Goal: Transaction & Acquisition: Purchase product/service

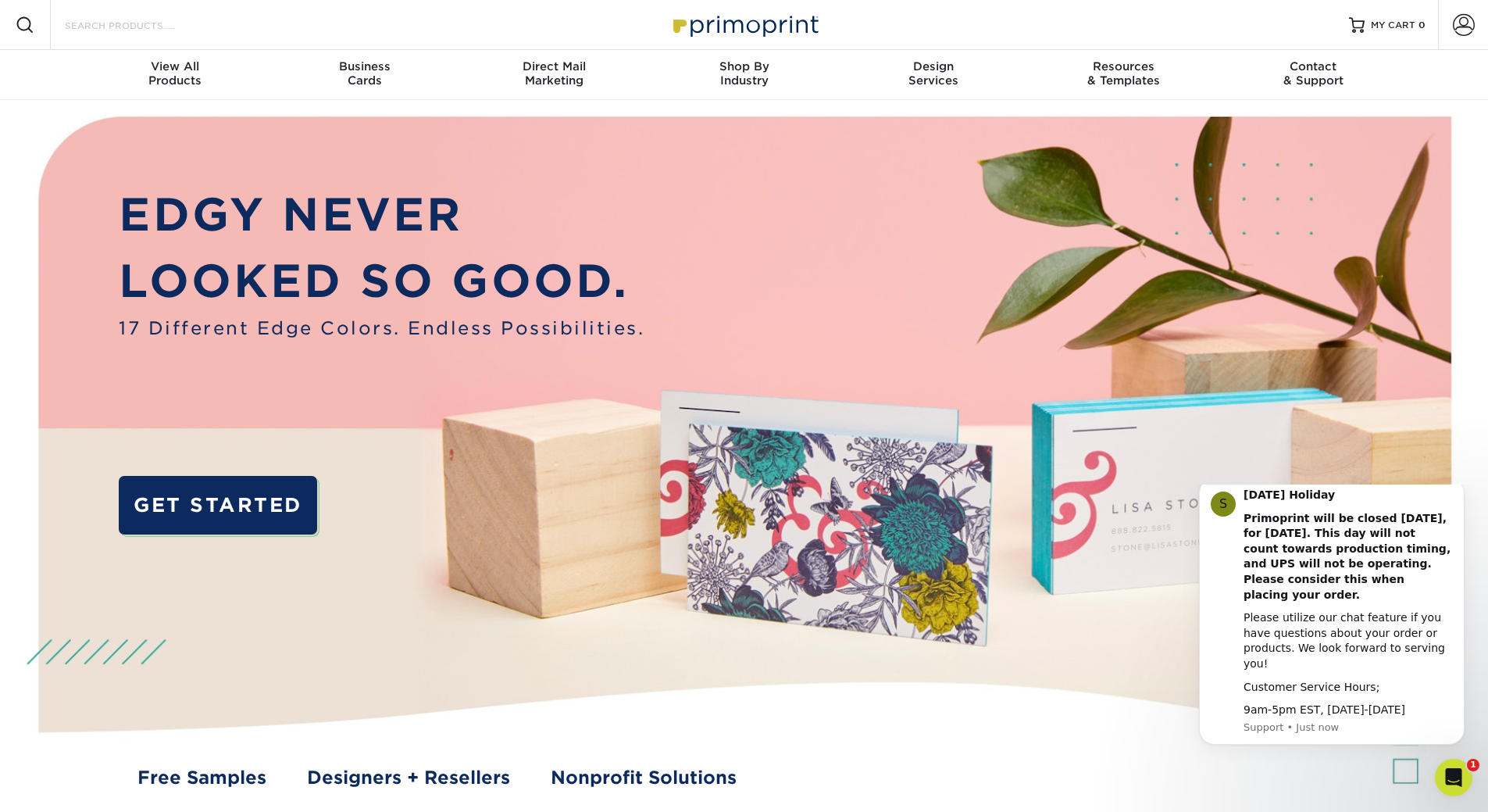
click at [122, 23] on input "Search Products" at bounding box center [139, 24] width 152 height 19
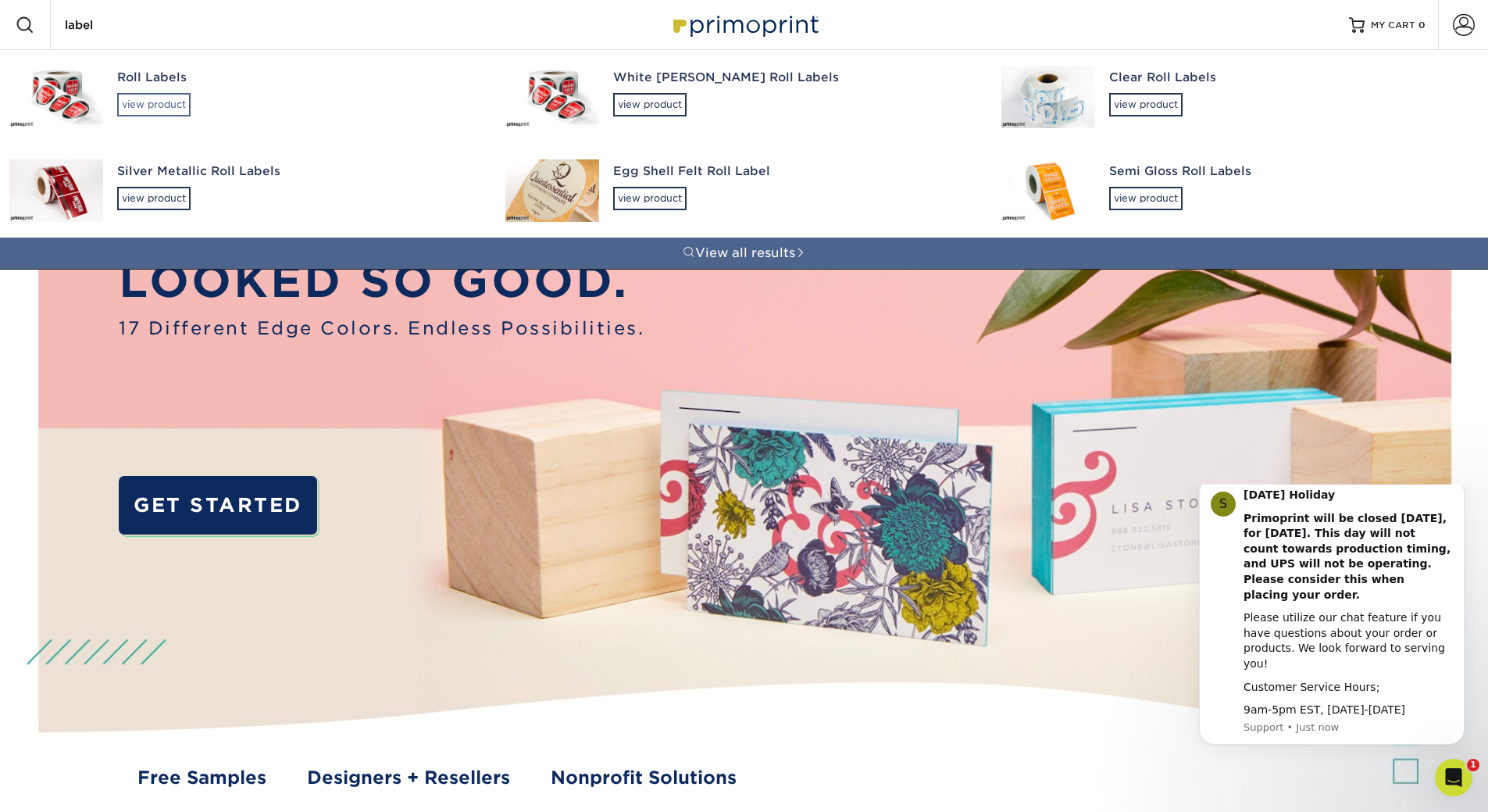
type input "label"
click at [147, 101] on div "view product" at bounding box center [154, 104] width 73 height 24
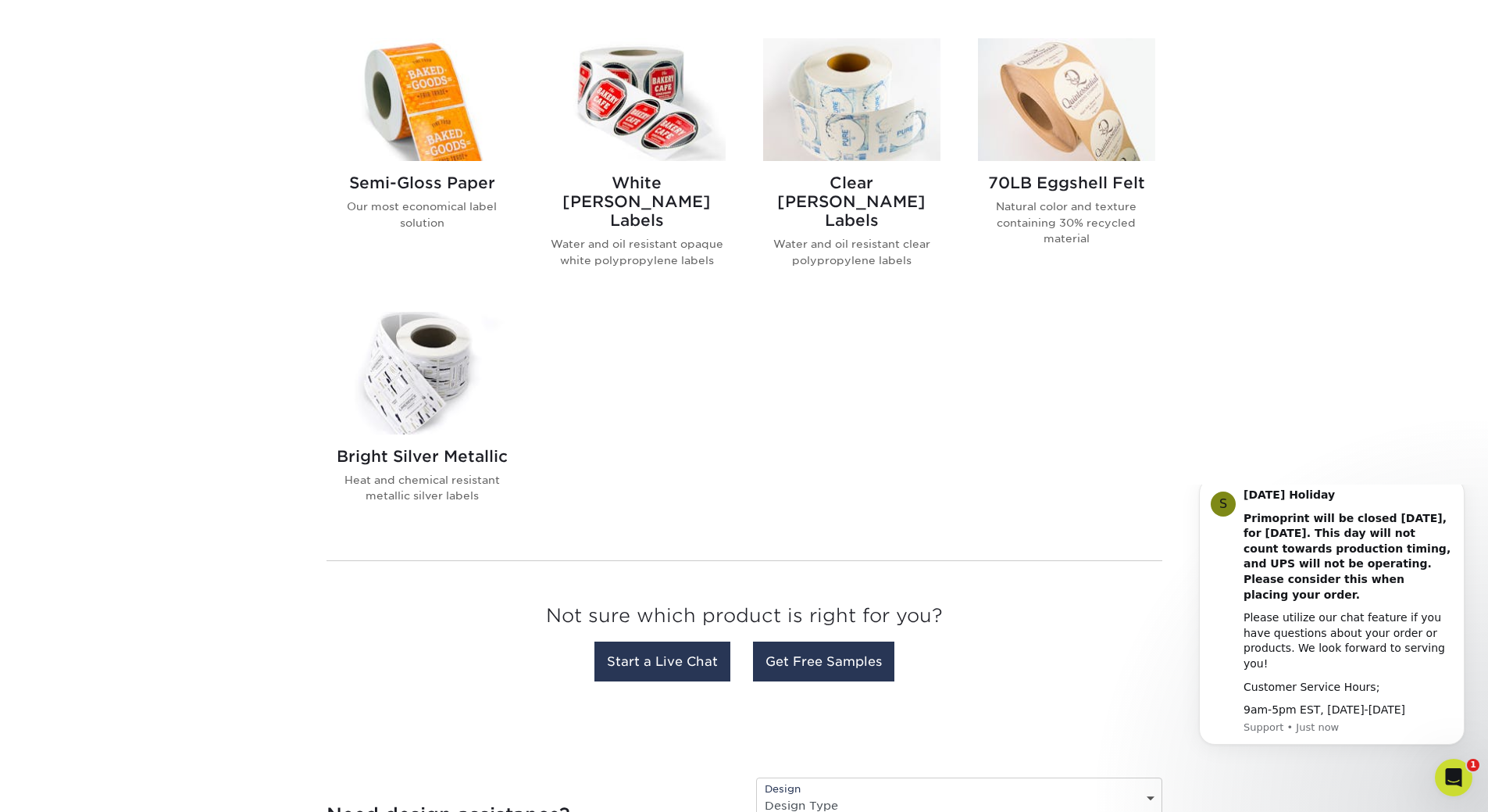
scroll to position [651, 0]
click at [408, 125] on img at bounding box center [423, 99] width 178 height 123
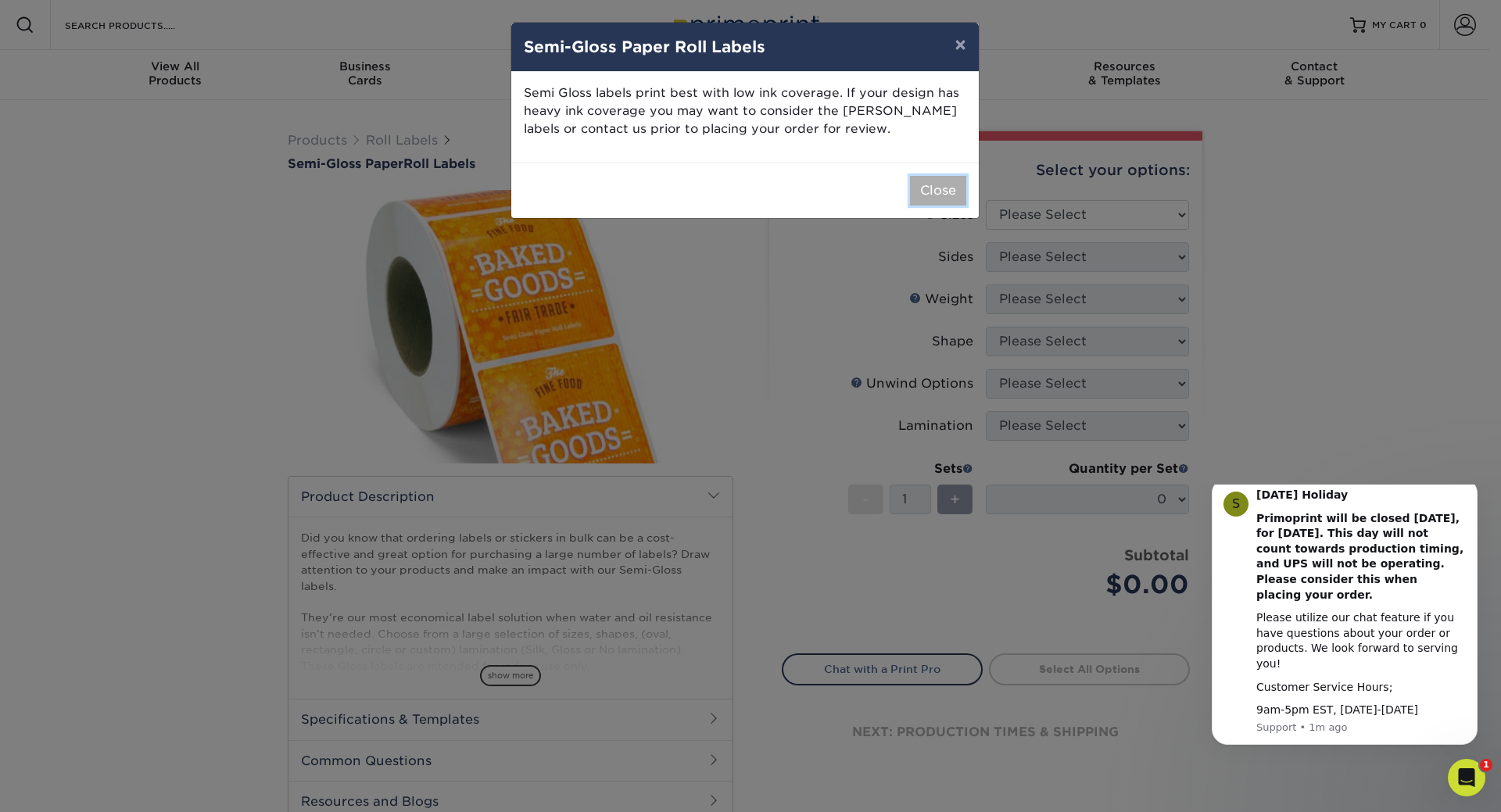
click at [937, 194] on button "Close" at bounding box center [938, 191] width 56 height 29
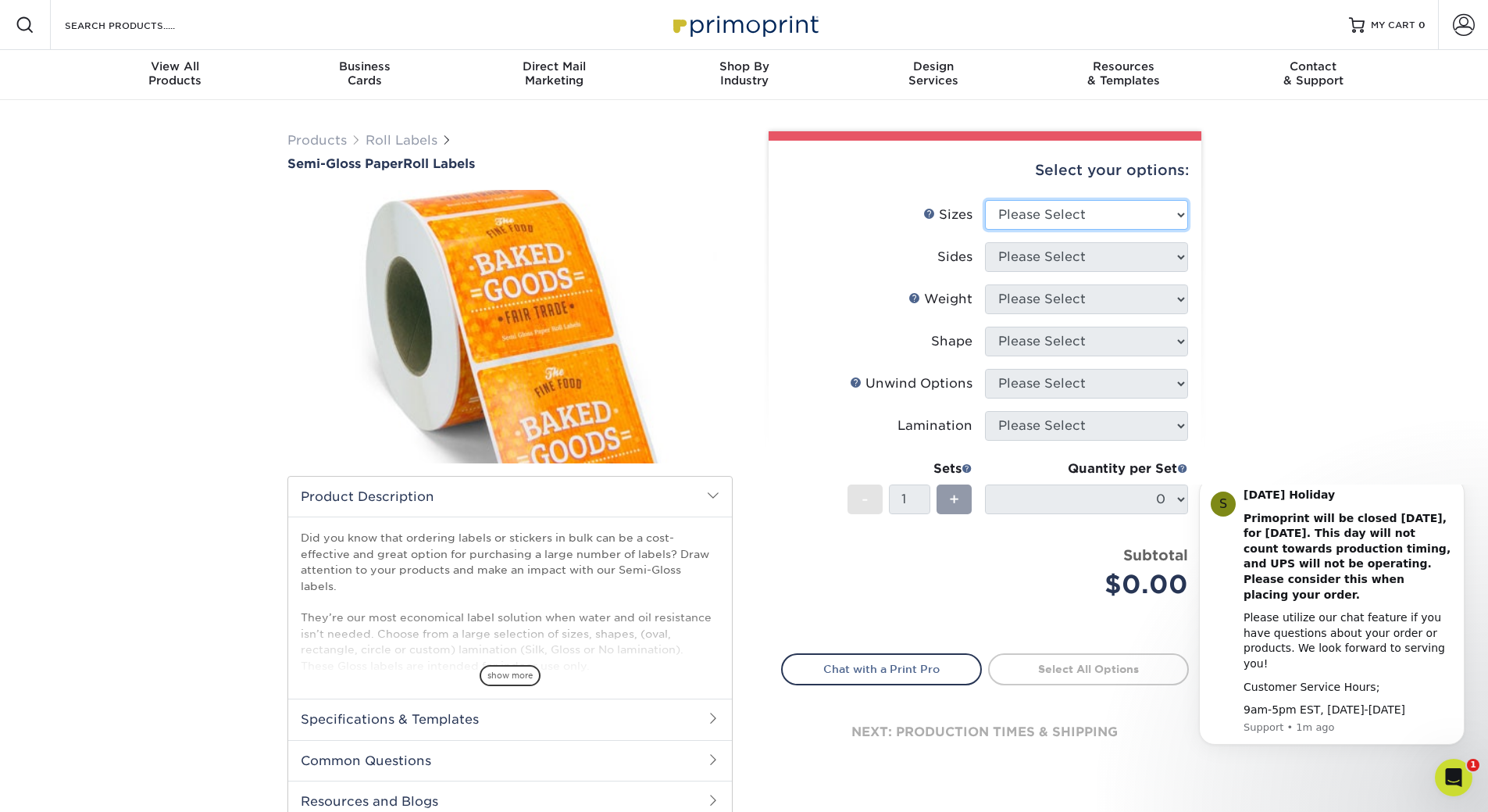
click at [1052, 215] on select "Please Select 1" x 1" 1" x 2" 1" x 2.5" 1" x 3" 1.5" x 1.5" 1.5" x 2.5" 1.5" x …" at bounding box center [1086, 215] width 203 height 29
select select "3.50x5.00"
click at [985, 200] on select "Please Select 1" x 1" 1" x 2" 1" x 2.5" 1" x 3" 1.5" x 1.5" 1.5" x 2.5" 1.5" x …" at bounding box center [1086, 215] width 203 height 29
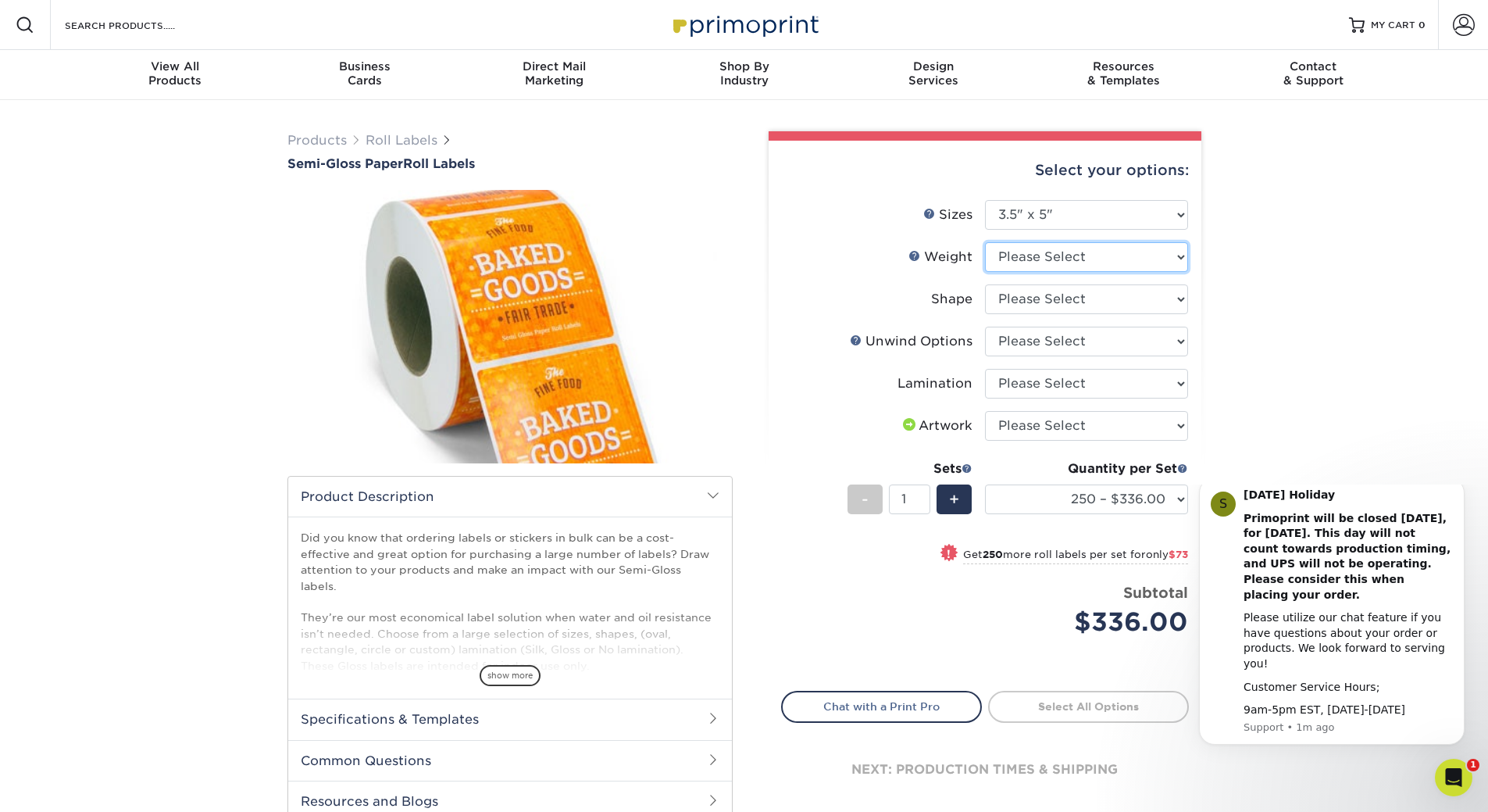
click at [1069, 248] on select "Please Select SG" at bounding box center [1086, 257] width 203 height 29
select select "SG"
click at [985, 242] on select "Please Select SG" at bounding box center [1086, 257] width 203 height 29
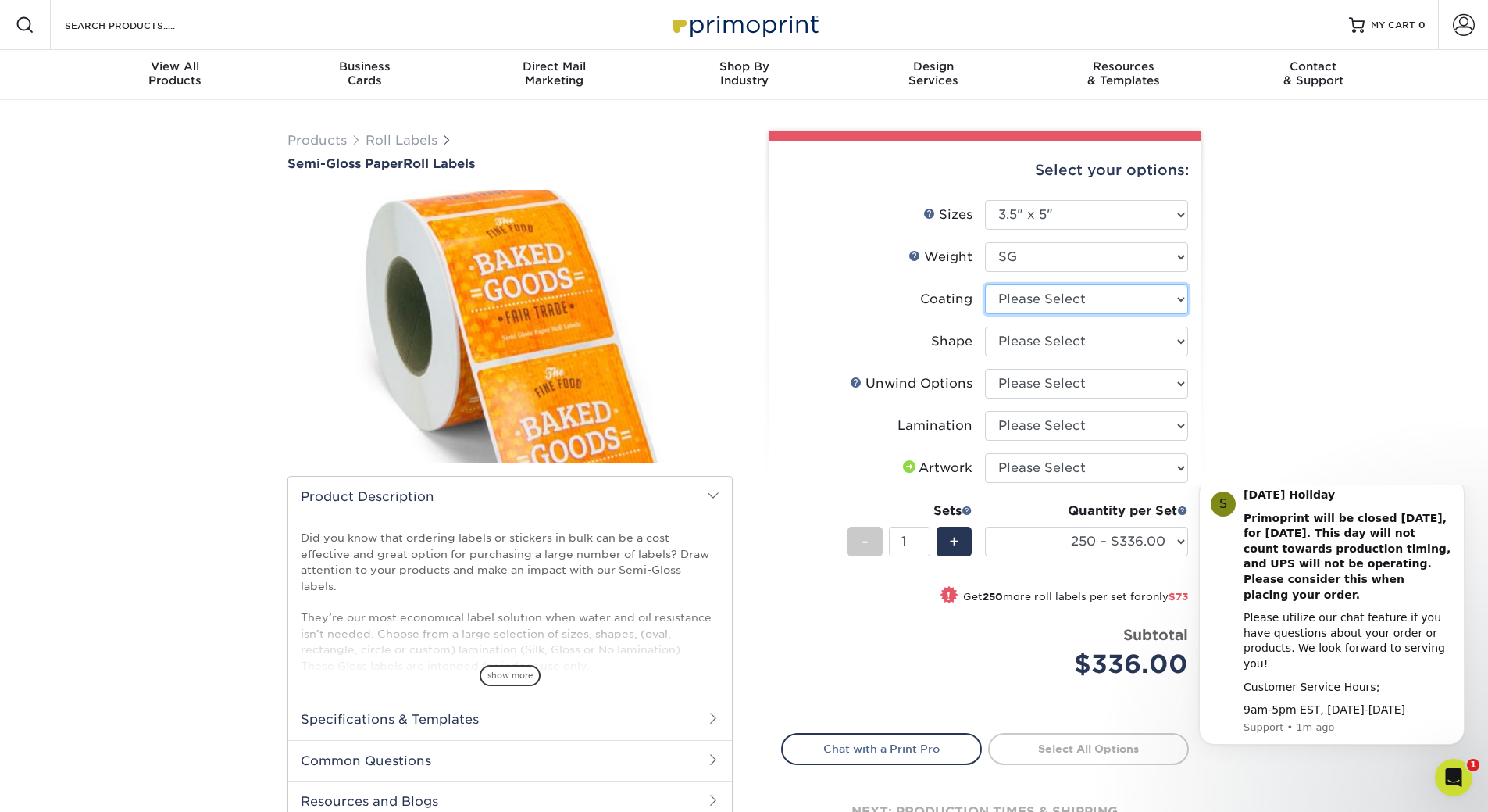
click at [1096, 302] on select at bounding box center [1086, 299] width 203 height 29
click at [1076, 361] on li "Shape Please Select Oval Rectangle" at bounding box center [985, 348] width 406 height 42
click at [1092, 291] on select at bounding box center [1086, 299] width 203 height 29
select select "3e7618de-abca-4bda-9f97-8b9129e913d8"
click at [985, 284] on select at bounding box center [1086, 299] width 203 height 29
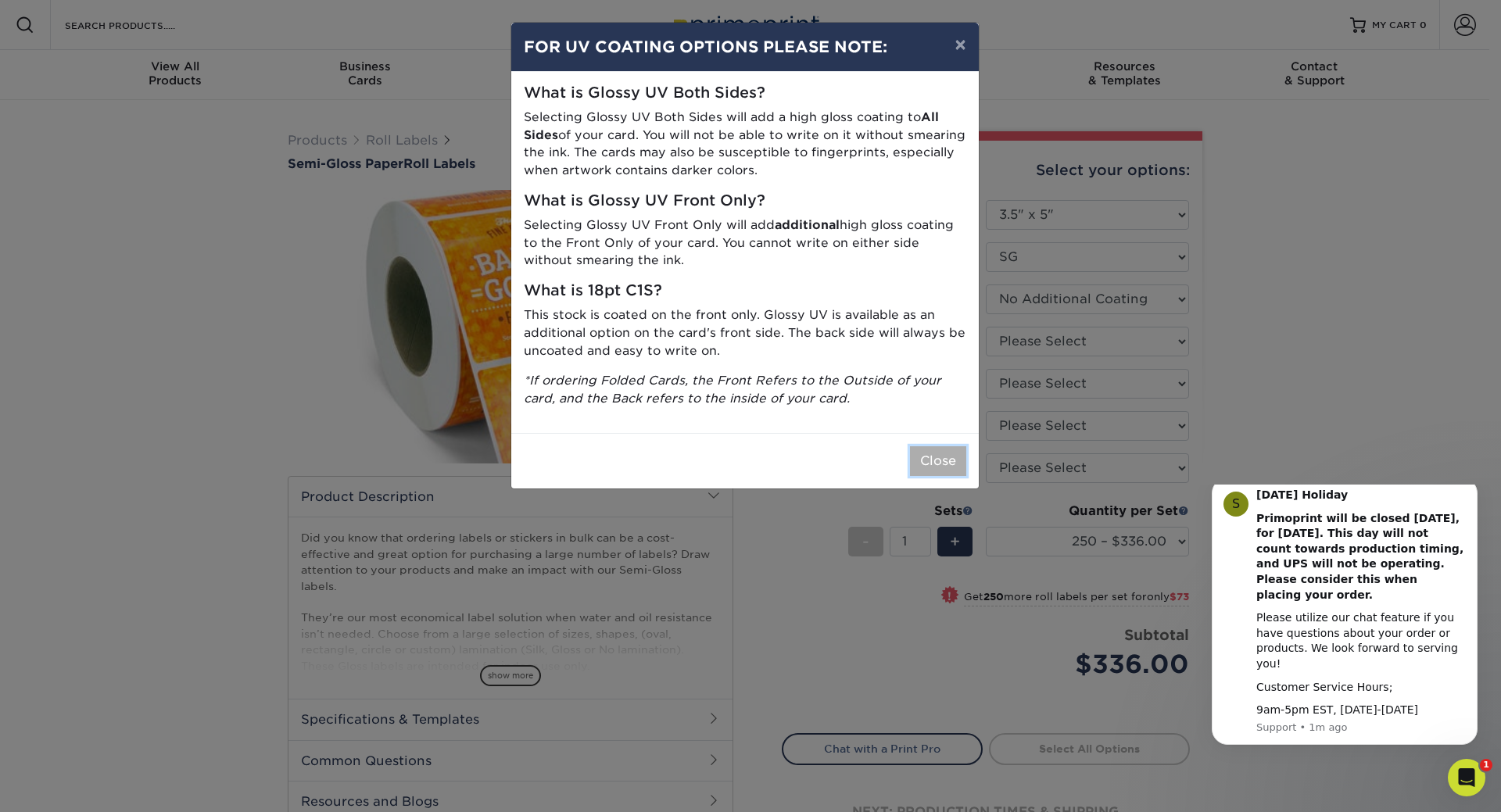
click at [940, 451] on button "Close" at bounding box center [938, 461] width 56 height 29
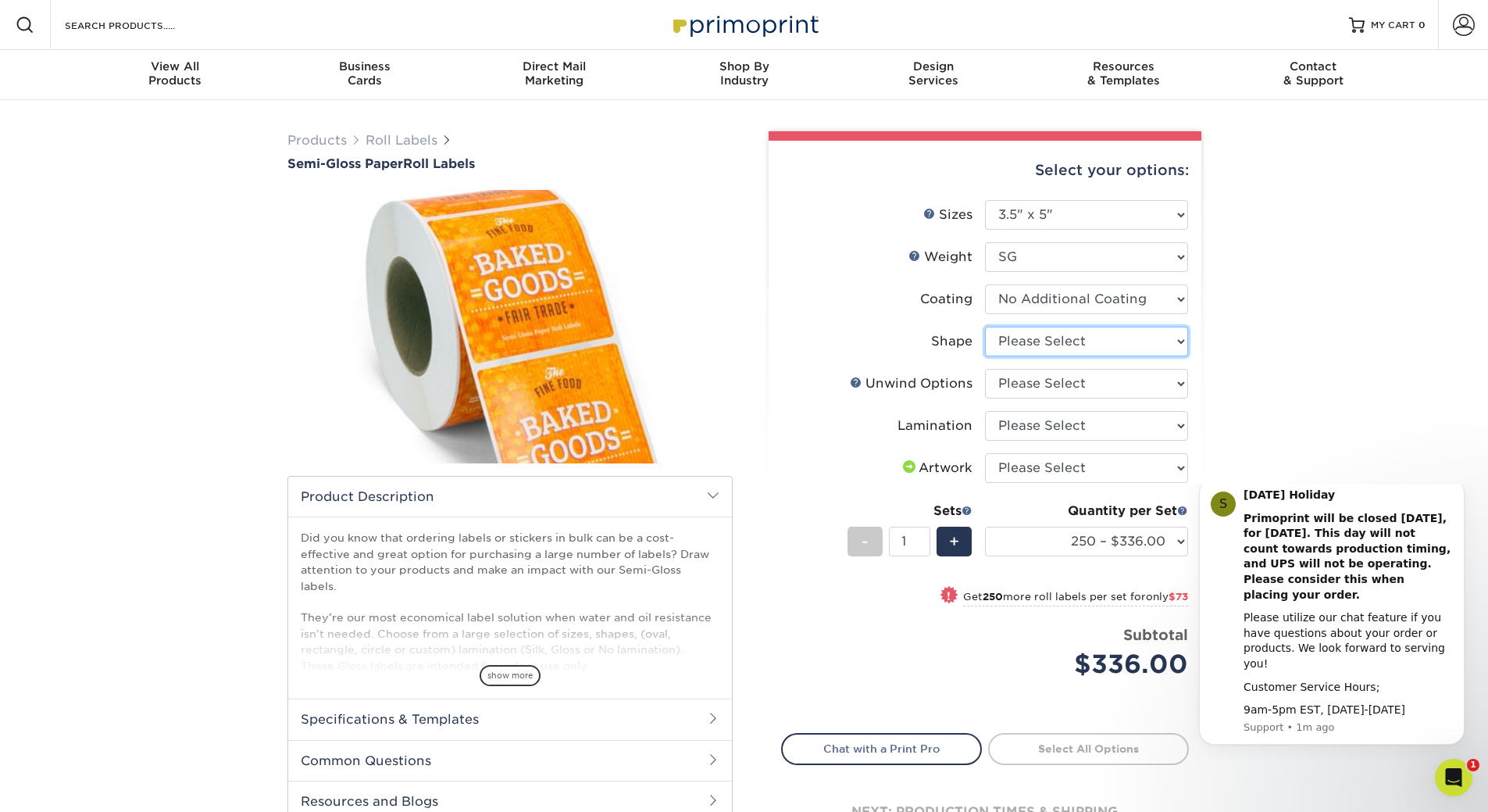
click at [1082, 339] on select "Please Select Oval Rectangle" at bounding box center [1086, 341] width 203 height 29
select select "ee567ae7-d0e9-47ca-830a-b172c097b44f"
click at [985, 327] on select "Please Select Oval Rectangle" at bounding box center [1086, 341] width 203 height 29
click at [1082, 384] on select "Please Select Not Important Off Top (Direction #1) Off Bottom (Direction #2) Of…" at bounding box center [1086, 384] width 203 height 29
select select "d16c2772-aac7-41d6-a124-047cd7375882"
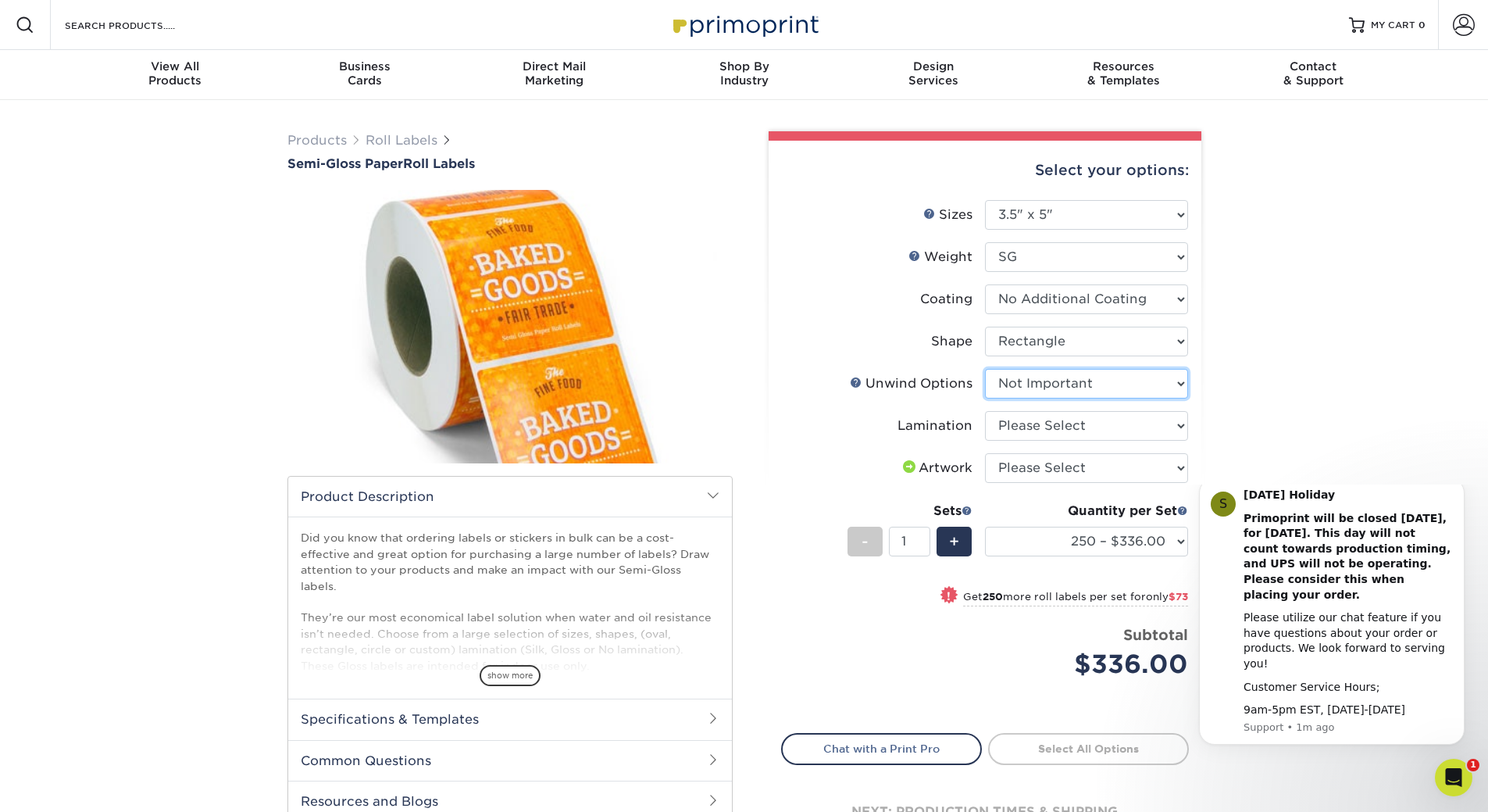
click at [985, 369] on select "Please Select Not Important Off Top (Direction #1) Off Bottom (Direction #2) Of…" at bounding box center [1086, 384] width 203 height 29
click at [1066, 420] on select "Please Select Gloss Lamination No Lamination Silk" at bounding box center [1086, 426] width 203 height 29
select select "eff8cfea-abf7-4cab-a64a-391be13b3076"
click at [985, 411] on select "Please Select Gloss Lamination No Lamination Silk" at bounding box center [1086, 426] width 203 height 29
click at [1066, 463] on select "Please Select I will upload files I need a design - $50" at bounding box center [1086, 467] width 203 height 29
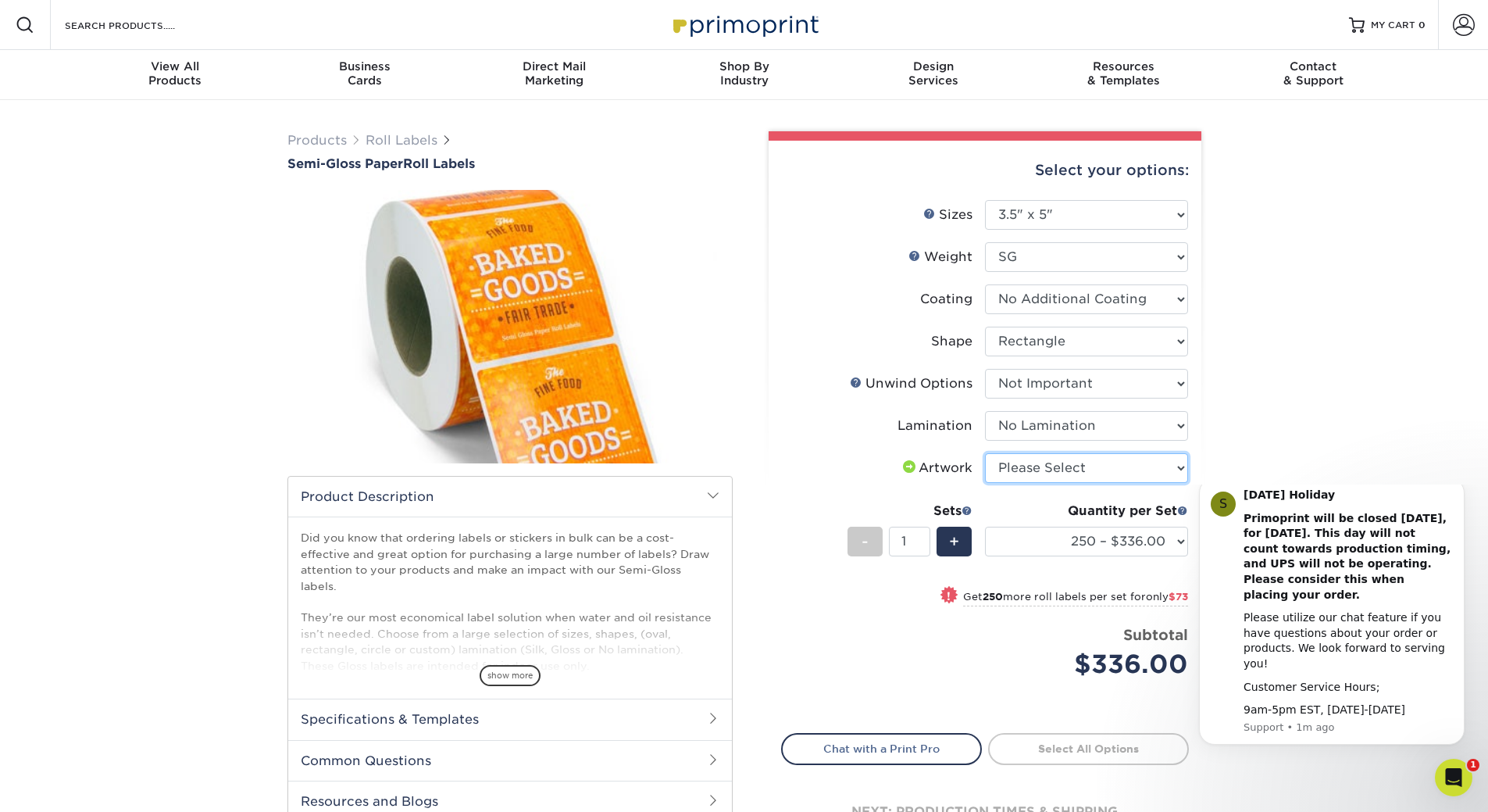
select select "upload"
click at [985, 453] on select "Please Select I will upload files I need a design - $50" at bounding box center [1086, 467] width 203 height 29
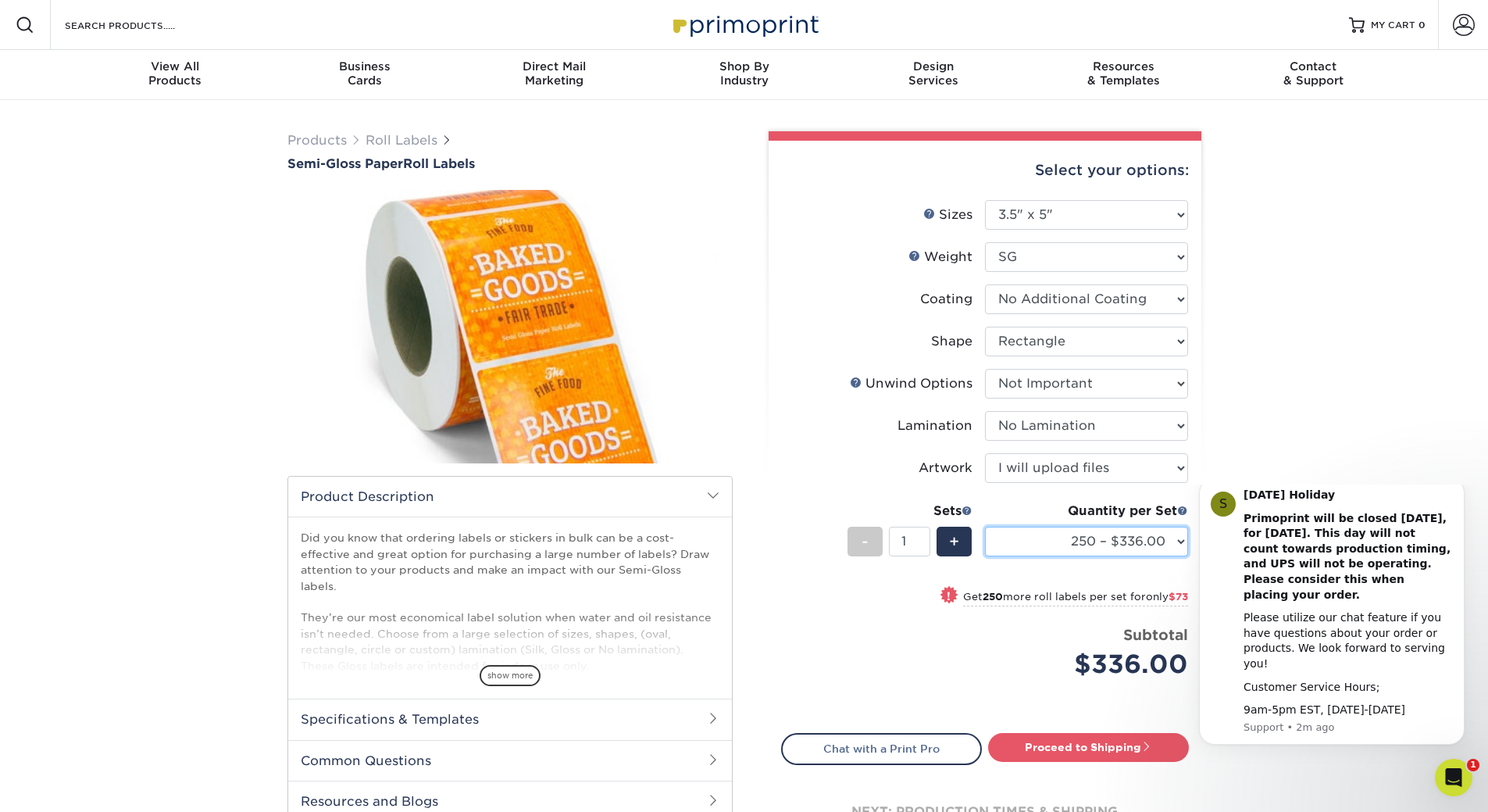
click at [1058, 538] on select "250 – $336.00 500 – $409.00 1000 – $477.00 2500 – $672.00 5000 – $1022.00 10000…" at bounding box center [1086, 542] width 203 height 29
click at [1117, 206] on select "Please Select 1" x 1" 1" x 2" 1" x 2.5" 1" x 3" 1.5" x 1.5" 1.5" x 2.5" 1.5" x …" at bounding box center [1086, 215] width 203 height 29
select select "1.50x2.50"
click at [985, 200] on select "Please Select 1" x 1" 1" x 2" 1" x 2.5" 1" x 3" 1.5" x 1.5" 1.5" x 2.5" 1.5" x …" at bounding box center [1086, 215] width 203 height 29
select select "-1"
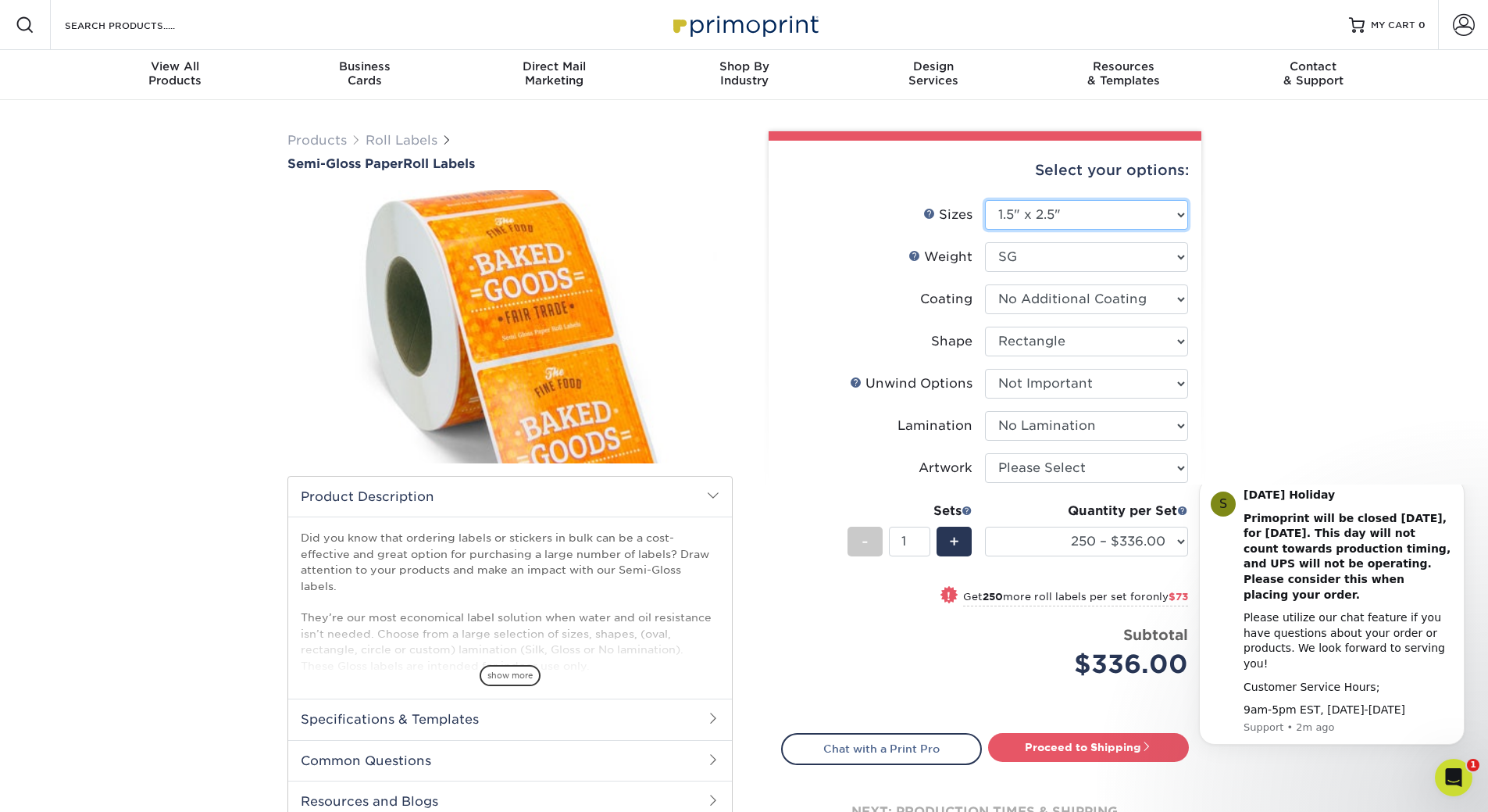
select select "-1"
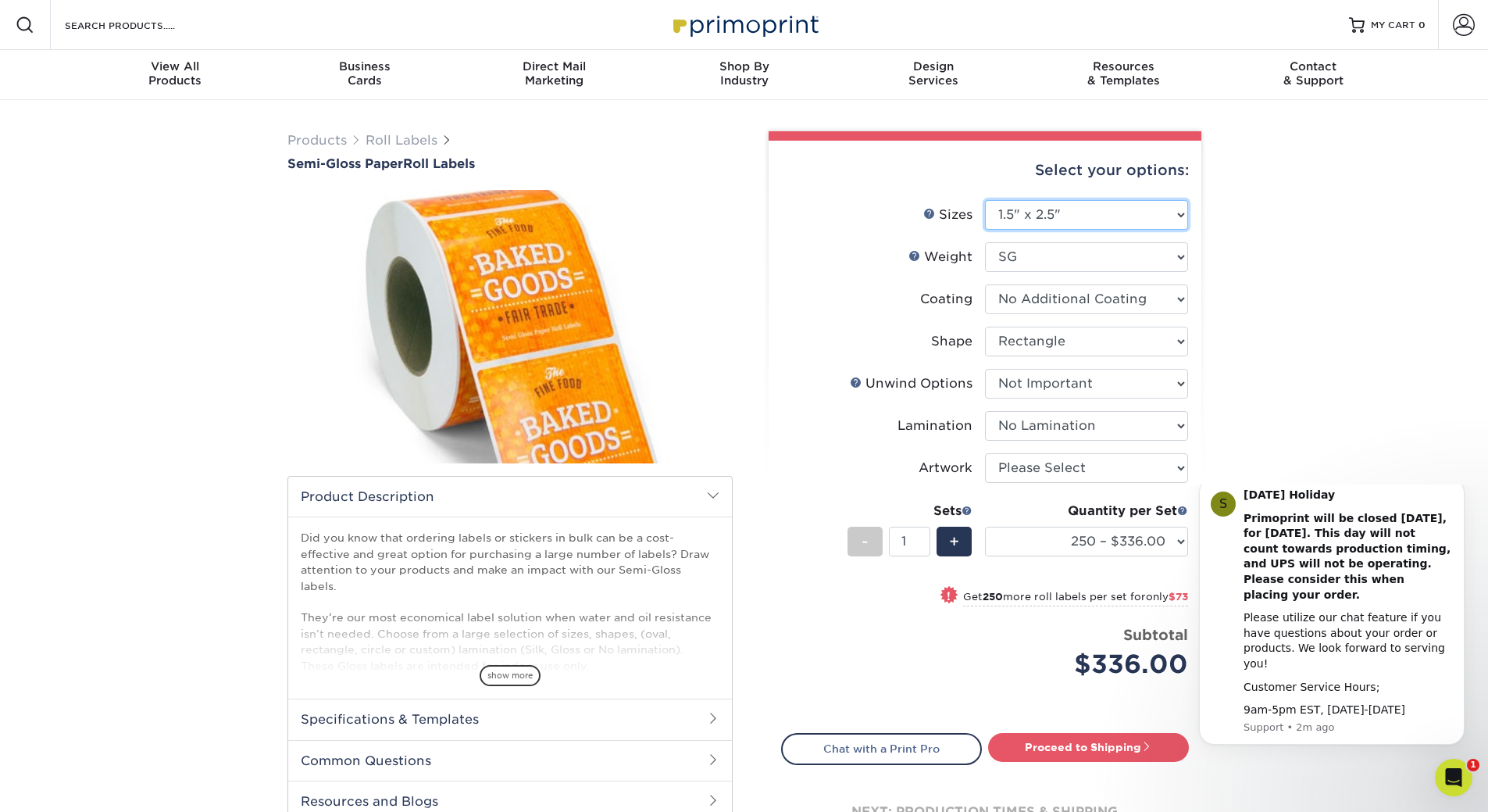
select select "-1"
click at [1113, 217] on select "Please Select 1" x 1" 1" x 2" 1" x 2.5" 1" x 3" 1.5" x 1.5" 1.5" x 2.5" 1.5" x …" at bounding box center [1086, 215] width 203 height 29
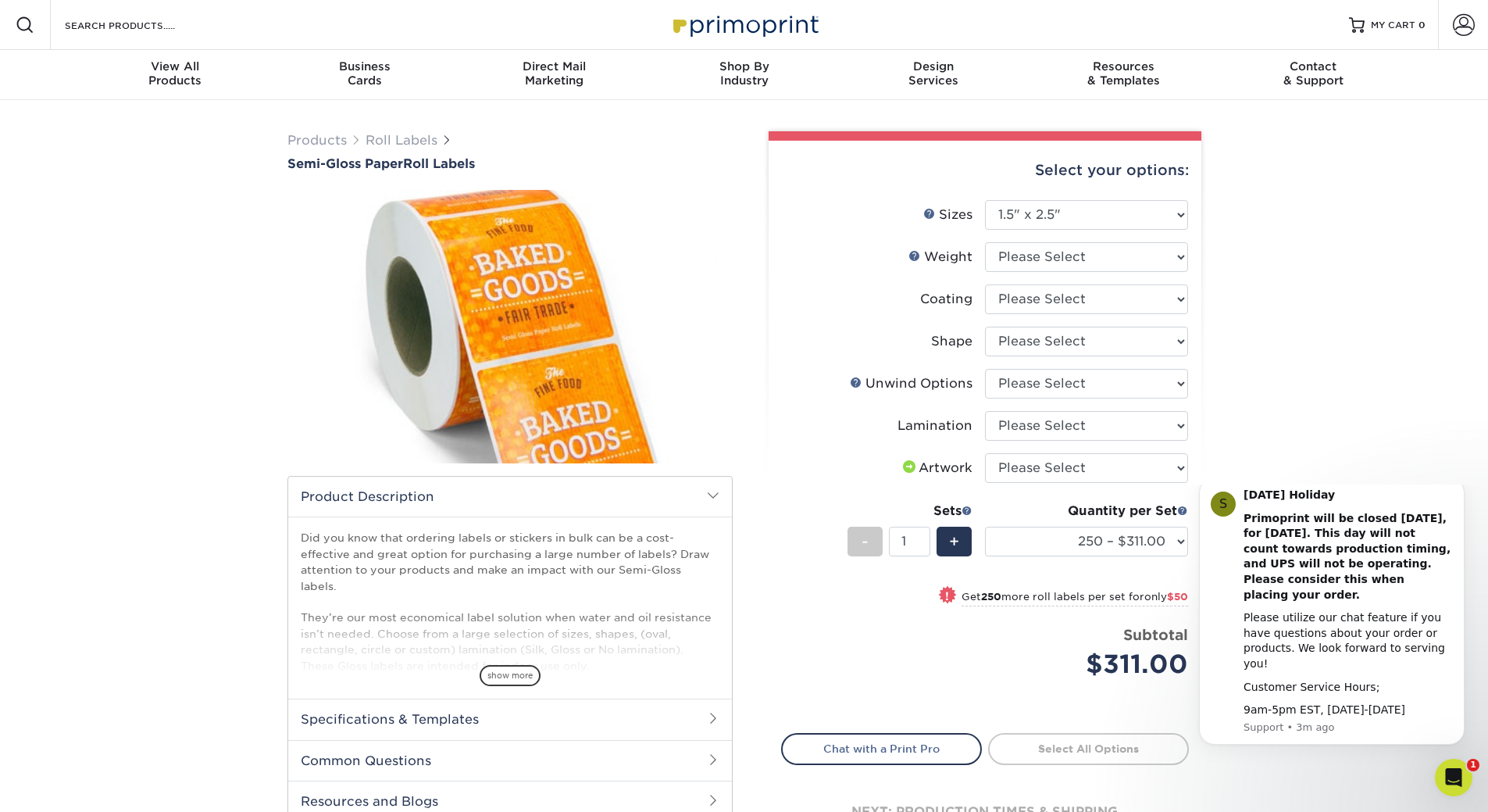
click at [1251, 792] on div "Products Roll Labels Semi-Gloss Paper Roll Labels Please note: /" at bounding box center [744, 507] width 1488 height 814
click at [1391, 424] on div "Products Roll Labels Semi-Gloss Paper Roll Labels Please note: /" at bounding box center [744, 507] width 1488 height 814
click at [1081, 217] on select "Please Select 1" x 1" 1" x 2" 1" x 2.5" 1" x 3" 1.5" x 1.5" 1.5" x 2.5" 1.5" x …" at bounding box center [1086, 215] width 203 height 29
select select "1.00x1.00"
click at [985, 200] on select "Please Select 1" x 1" 1" x 2" 1" x 2.5" 1" x 3" 1.5" x 1.5" 1.5" x 2.5" 1.5" x …" at bounding box center [1086, 215] width 203 height 29
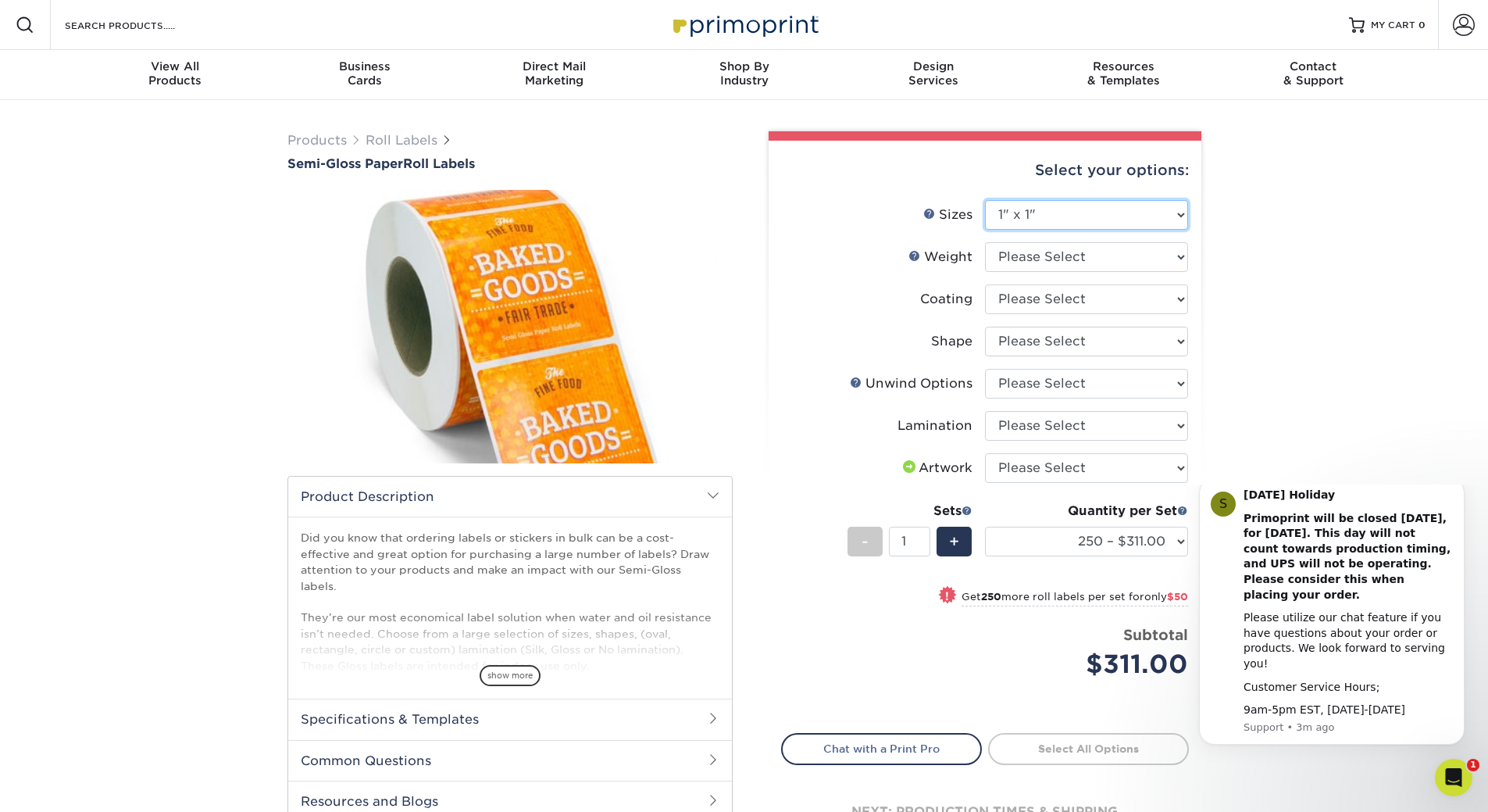
select select "-1"
